Goal: Task Accomplishment & Management: Manage account settings

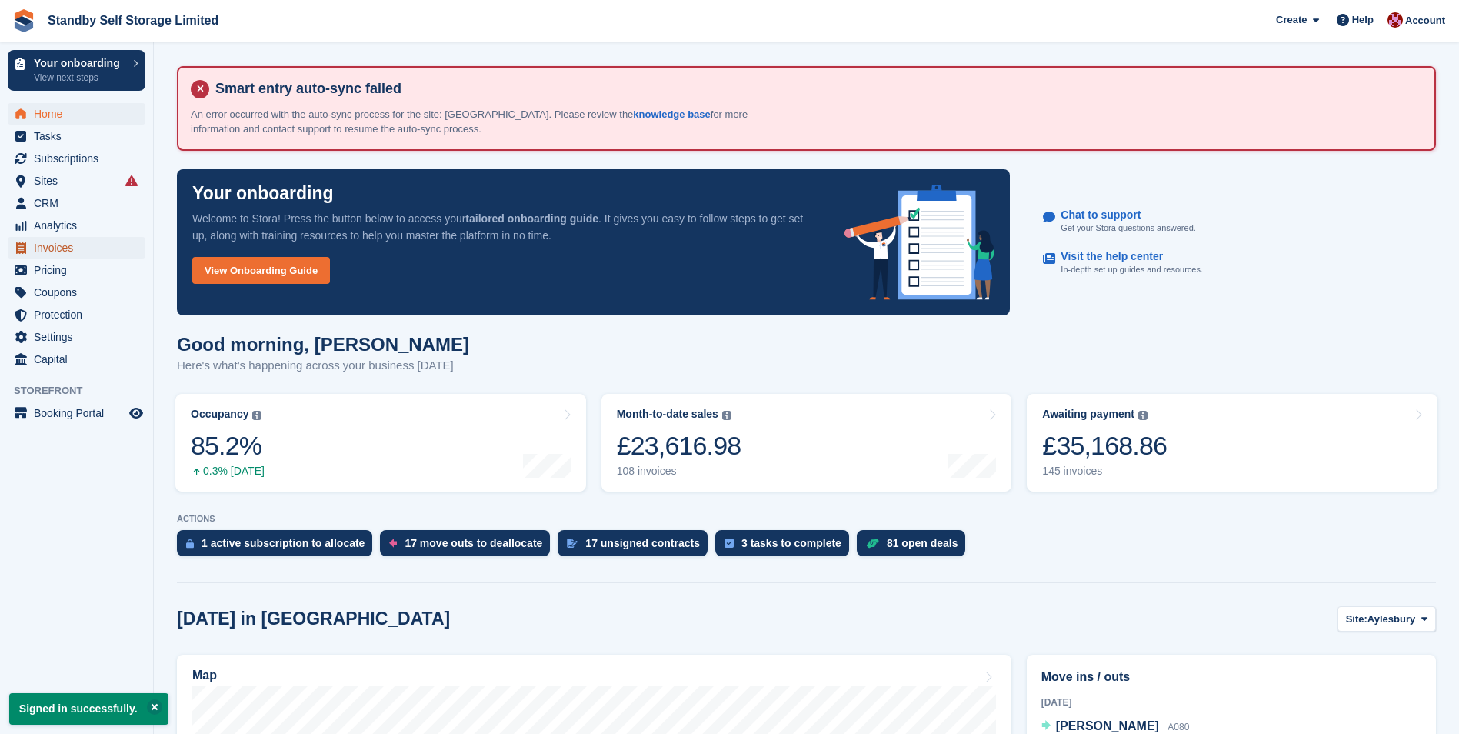
click at [52, 247] on span "Invoices" at bounding box center [80, 248] width 92 height 22
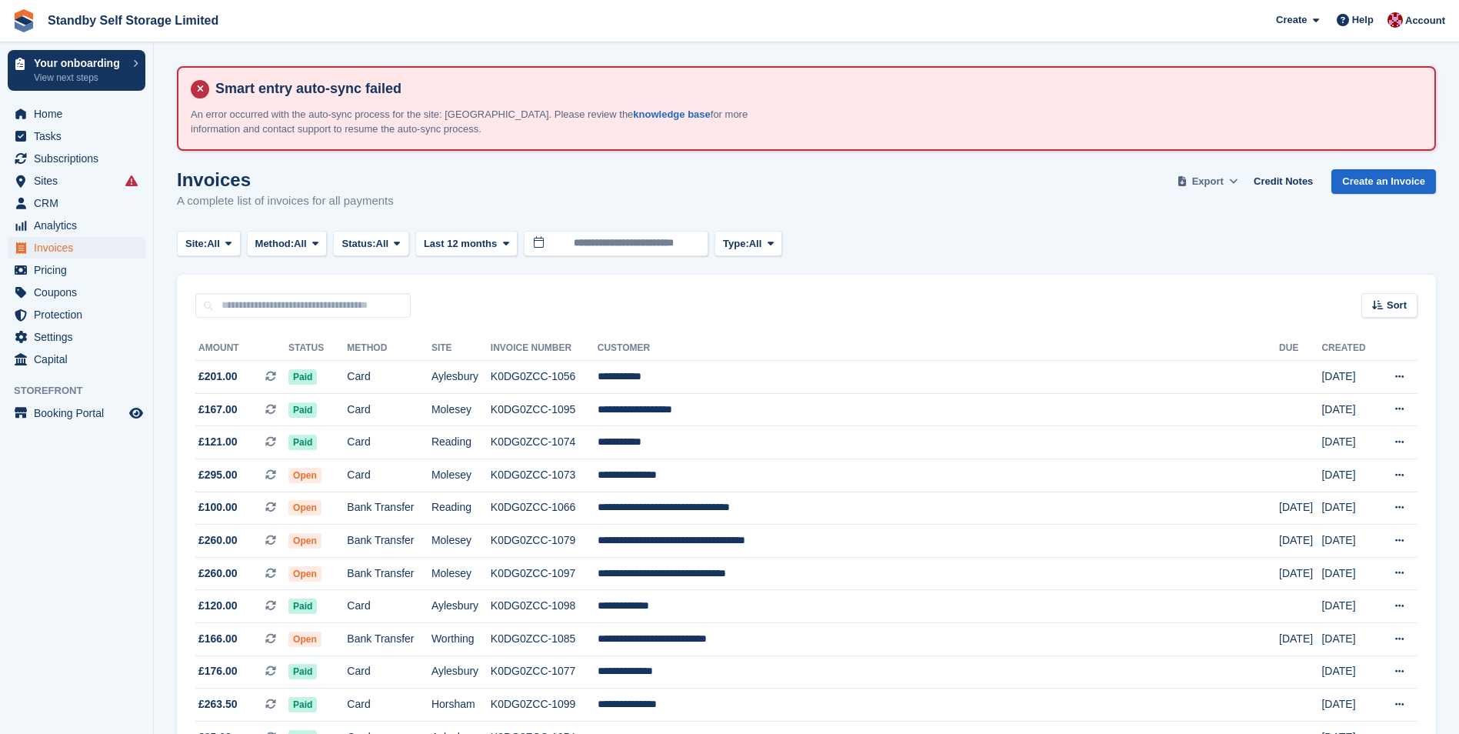
click at [1222, 187] on span "Export" at bounding box center [1208, 181] width 32 height 15
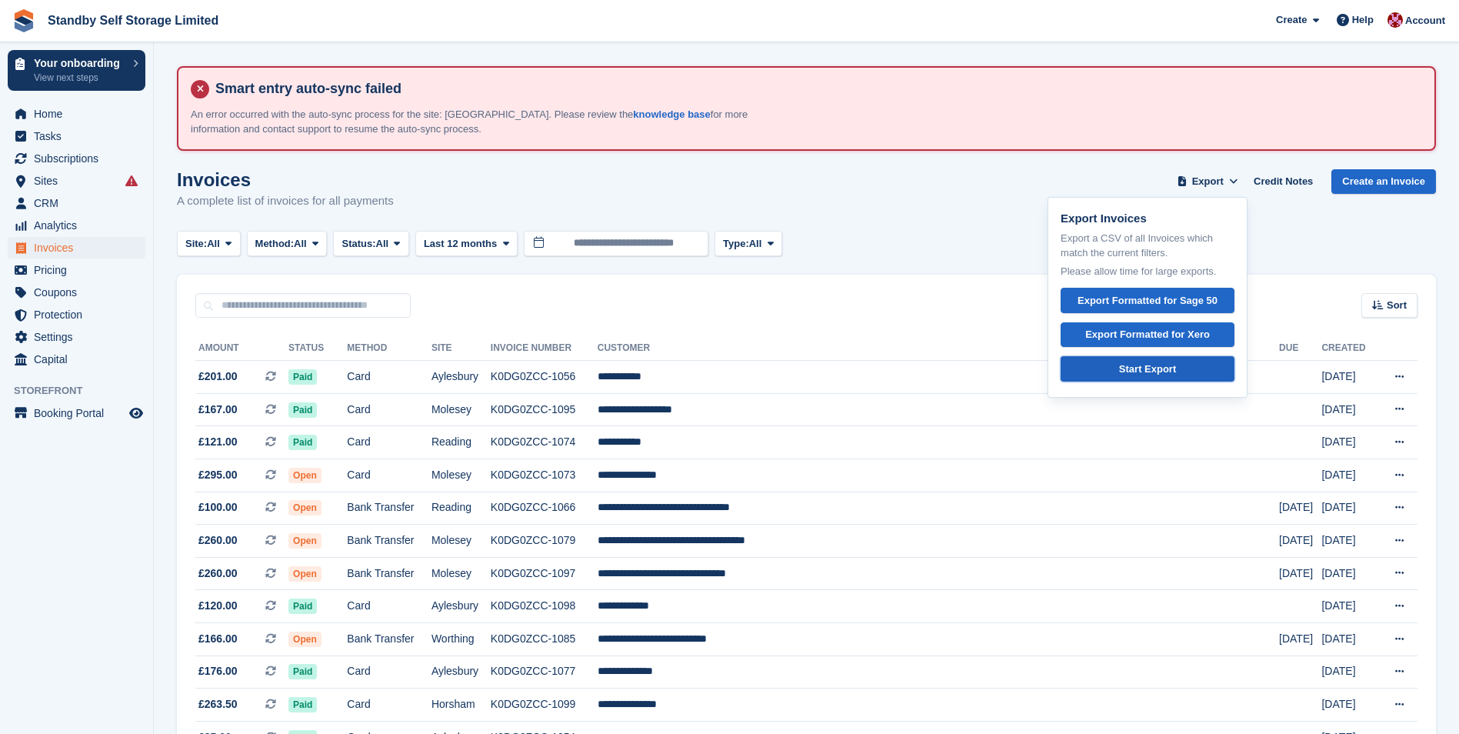
click at [1156, 366] on div "Start Export" at bounding box center [1147, 368] width 57 height 15
